Goal: Obtain resource: Download file/media

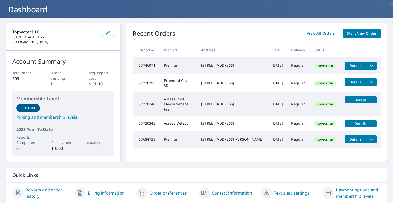
scroll to position [20, 0]
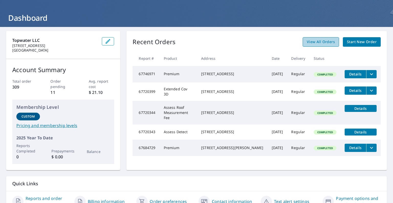
click at [322, 43] on span "View All Orders" at bounding box center [321, 42] width 28 height 6
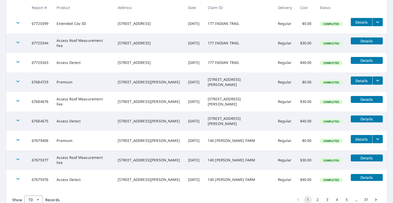
scroll to position [142, 0]
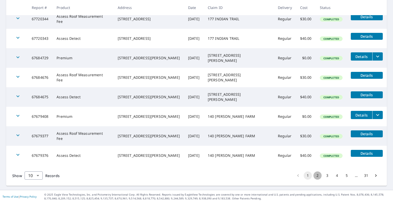
click at [314, 175] on button "2" at bounding box center [318, 175] width 8 height 8
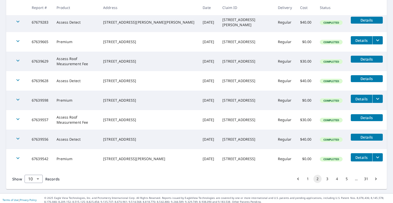
scroll to position [143, 0]
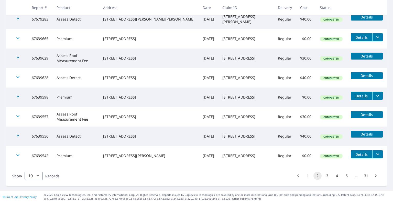
click at [323, 176] on button "3" at bounding box center [327, 175] width 8 height 8
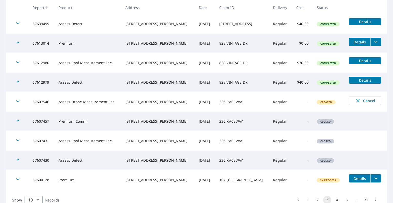
scroll to position [143, 0]
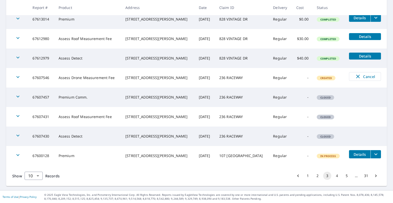
click at [314, 176] on button "2" at bounding box center [318, 175] width 8 height 8
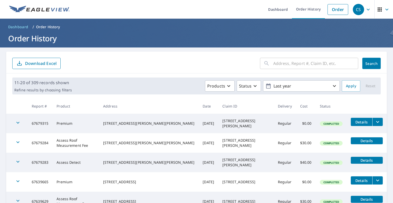
scroll to position [143, 0]
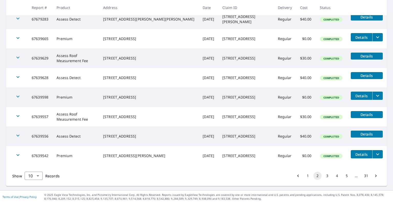
click at [375, 154] on icon "filesDropdownBtn-67639542" at bounding box center [378, 154] width 6 height 6
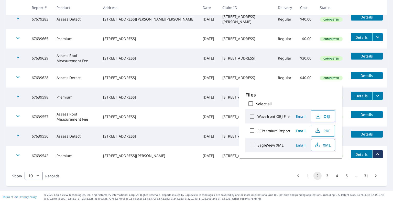
click at [321, 129] on span "PDF" at bounding box center [322, 130] width 16 height 6
click at [320, 146] on icon "button" at bounding box center [317, 145] width 6 height 6
click at [323, 175] on button "3" at bounding box center [327, 175] width 8 height 8
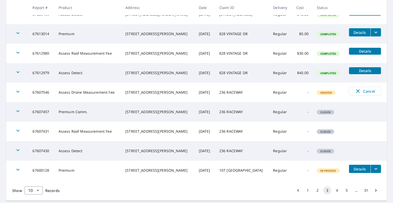
scroll to position [143, 0]
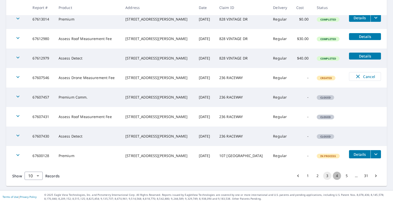
click at [333, 176] on button "4" at bounding box center [337, 175] width 8 height 8
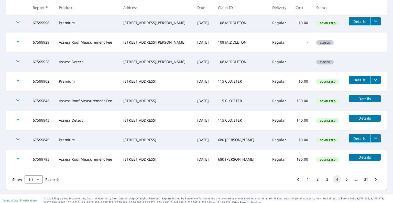
scroll to position [143, 0]
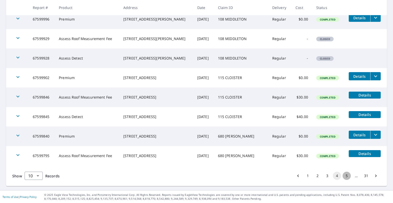
click at [343, 175] on button "5" at bounding box center [347, 175] width 8 height 8
